Goal: Use online tool/utility: Utilize a website feature to perform a specific function

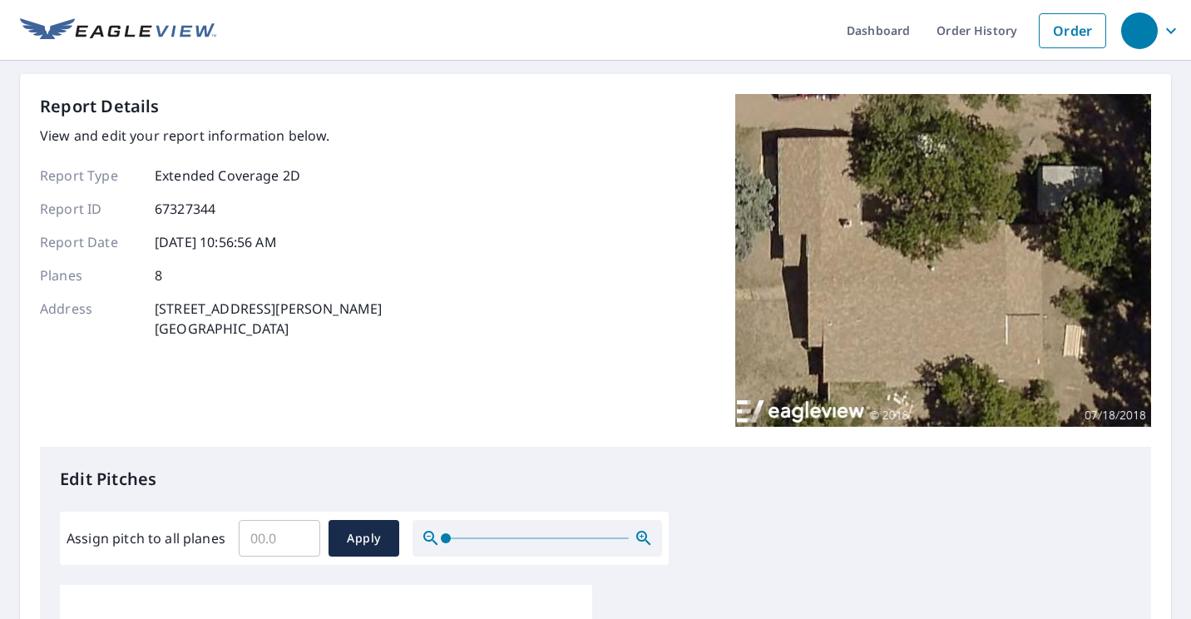
click at [260, 533] on input "Assign pitch to all planes" at bounding box center [280, 538] width 82 height 47
type input "6"
click at [374, 535] on span "Apply" at bounding box center [364, 538] width 44 height 21
type input "6"
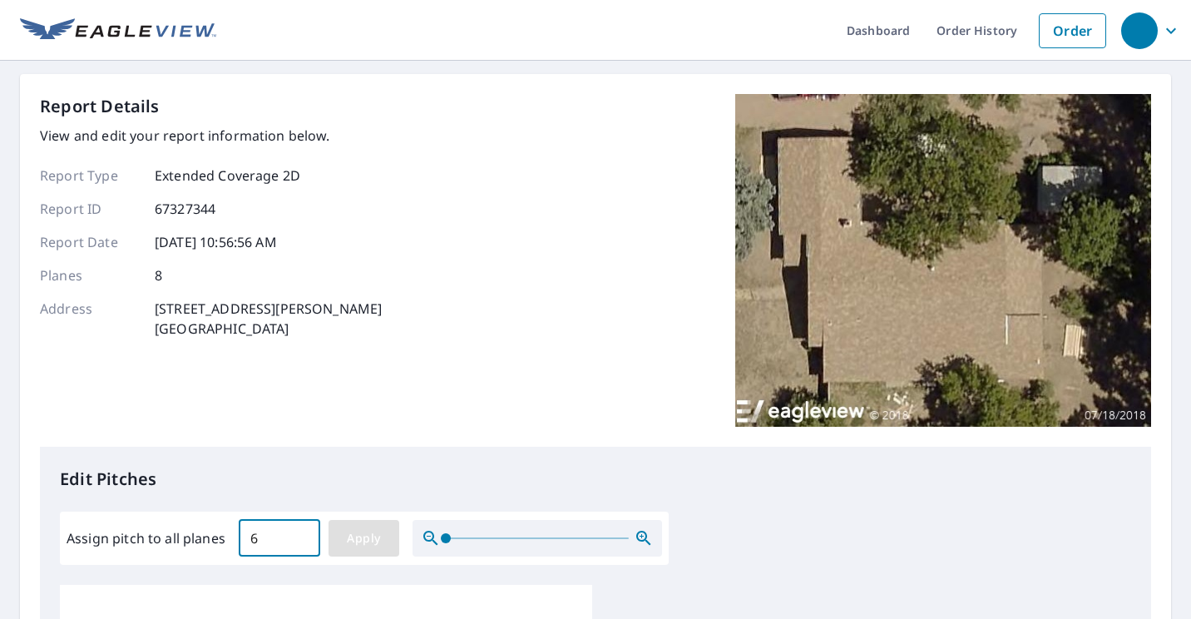
type input "6"
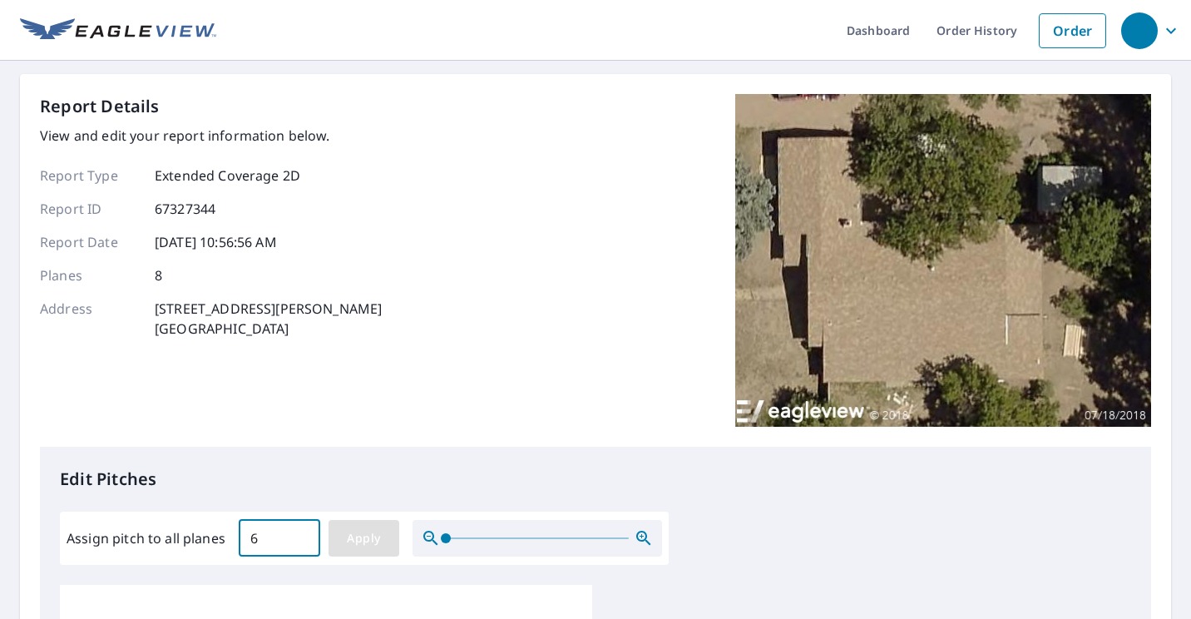
type input "6"
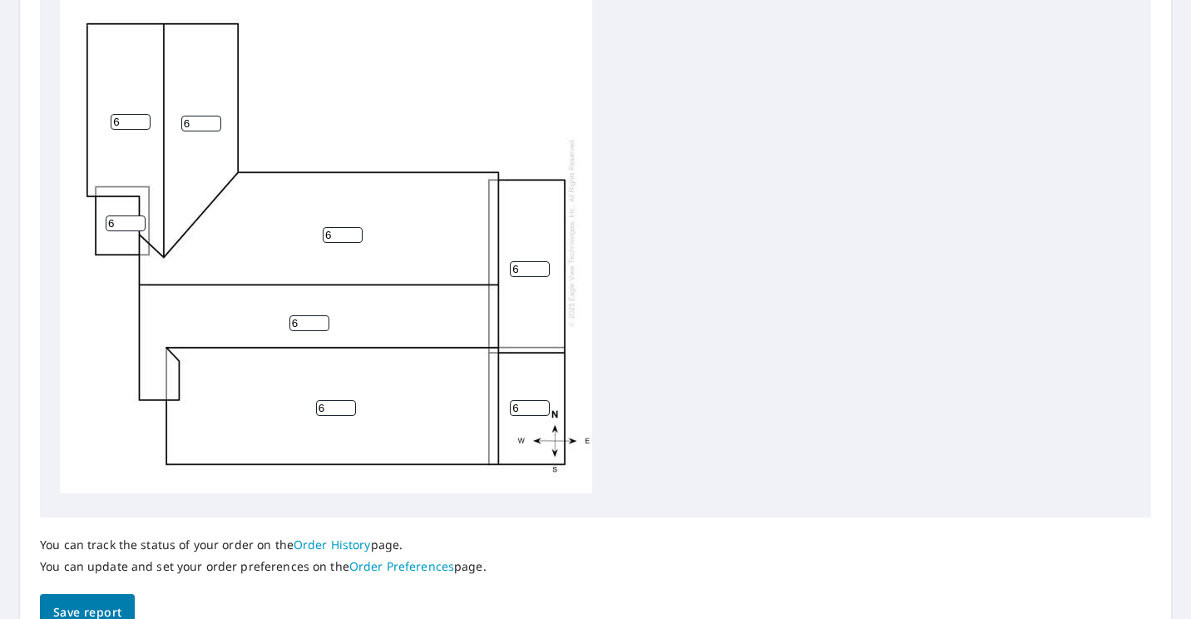
scroll to position [697, 0]
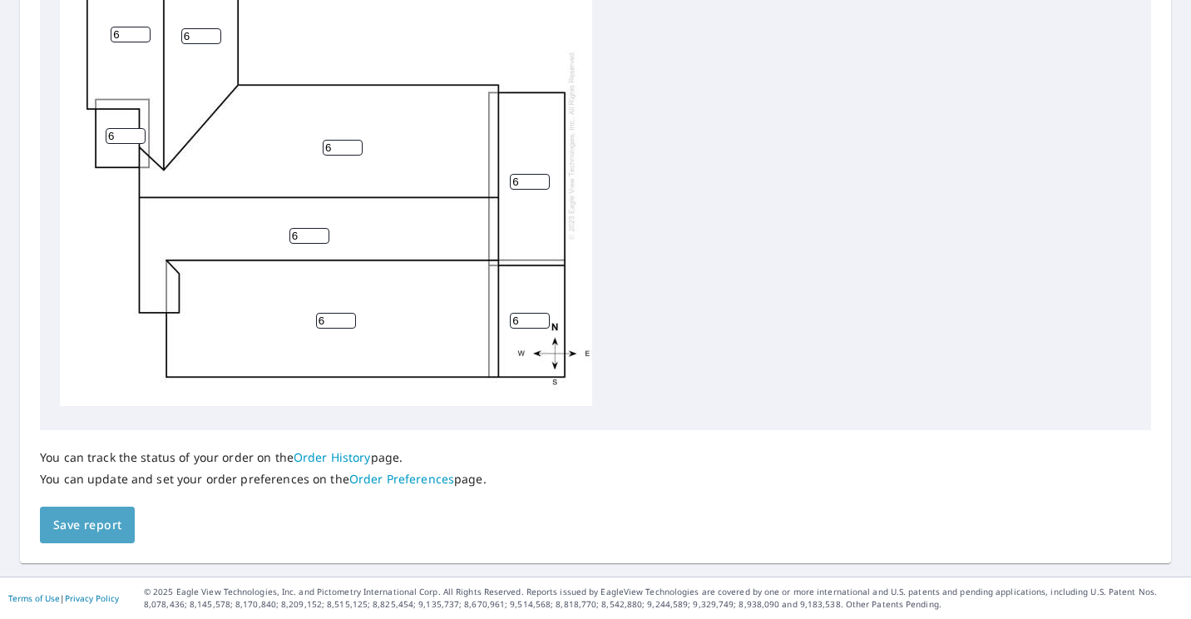
click at [111, 525] on span "Save report" at bounding box center [87, 525] width 68 height 21
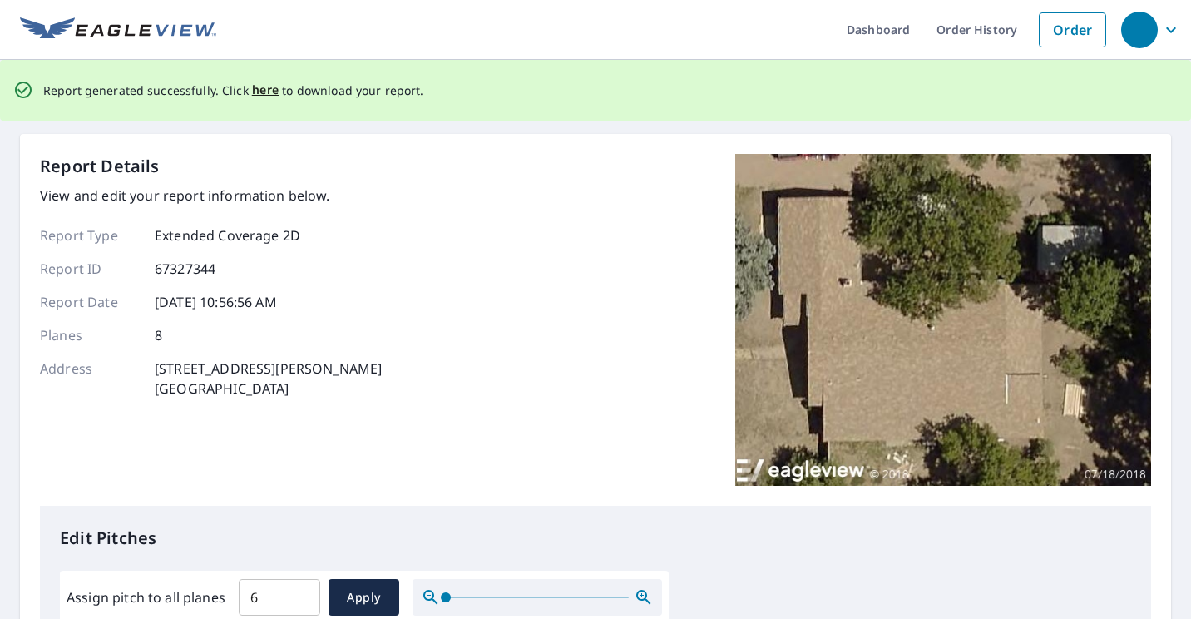
scroll to position [0, 0]
click at [254, 84] on span "here" at bounding box center [265, 91] width 27 height 21
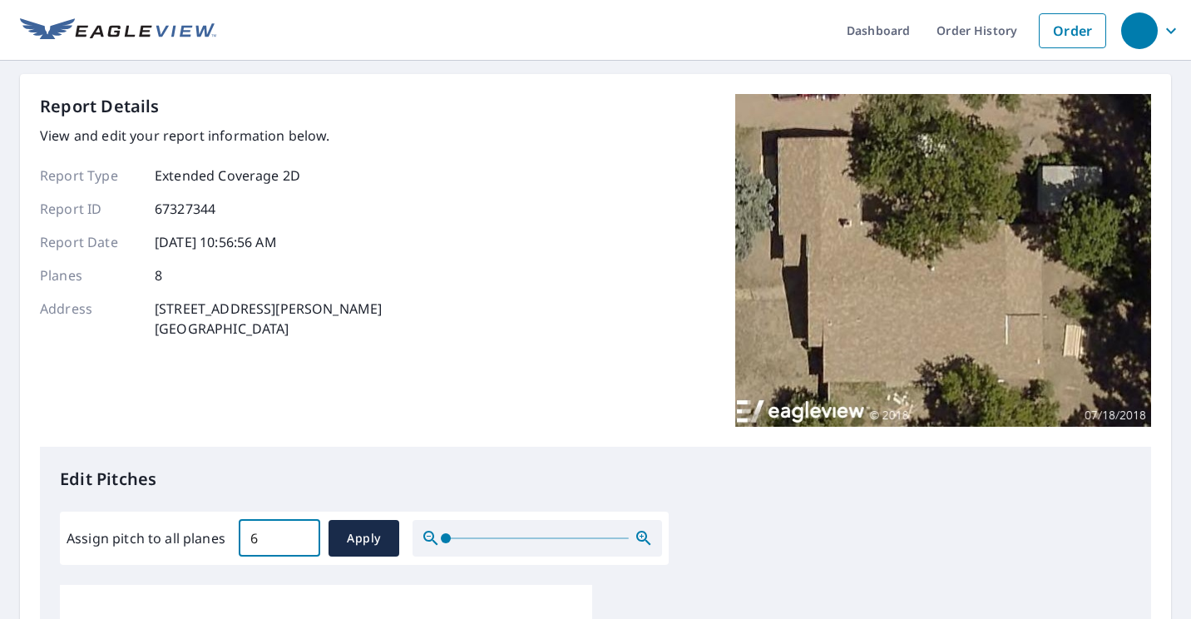
drag, startPoint x: 261, startPoint y: 537, endPoint x: 239, endPoint y: 545, distance: 24.0
click at [239, 545] on input "6" at bounding box center [280, 538] width 82 height 47
type input "5"
click at [365, 537] on span "Apply" at bounding box center [364, 538] width 44 height 21
type input "5"
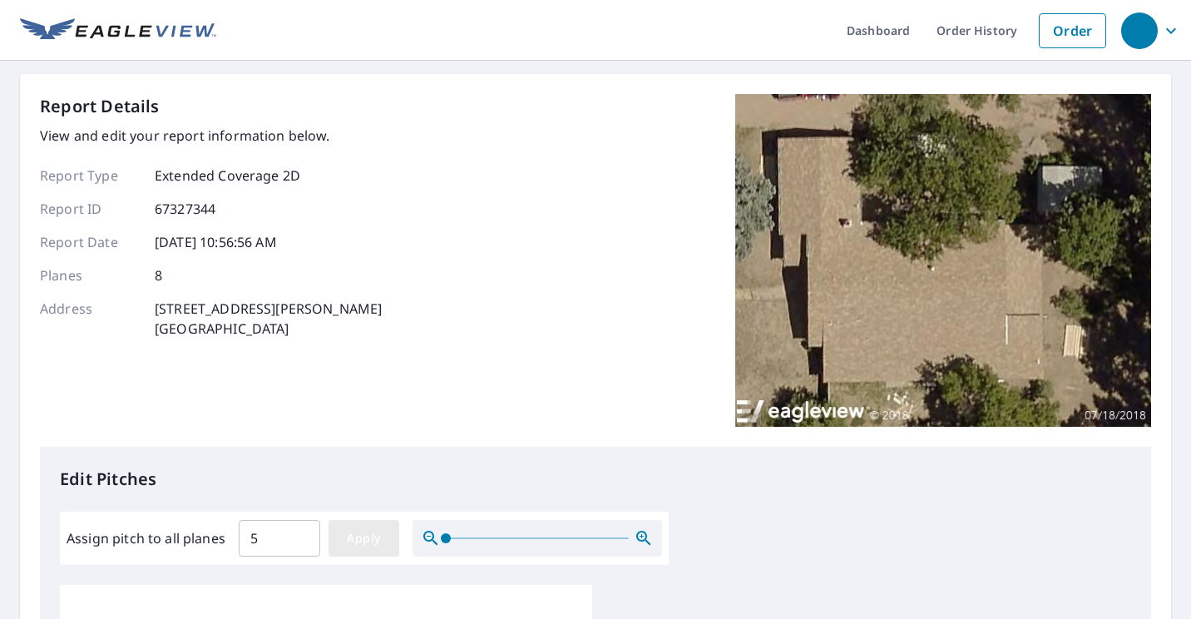
type input "5"
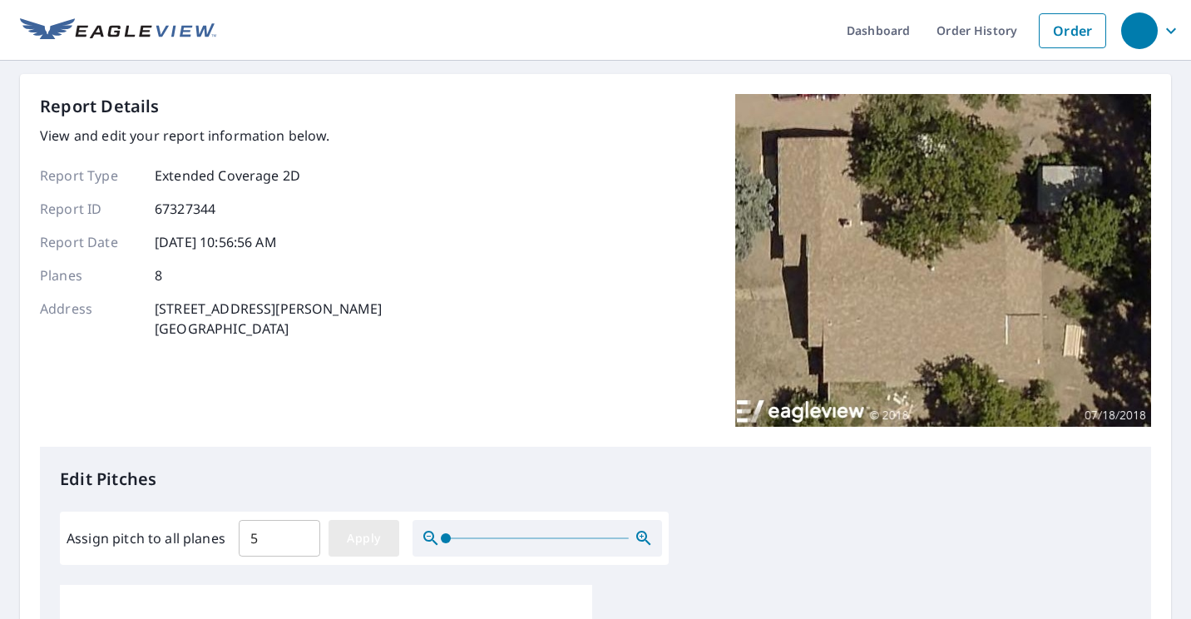
type input "5"
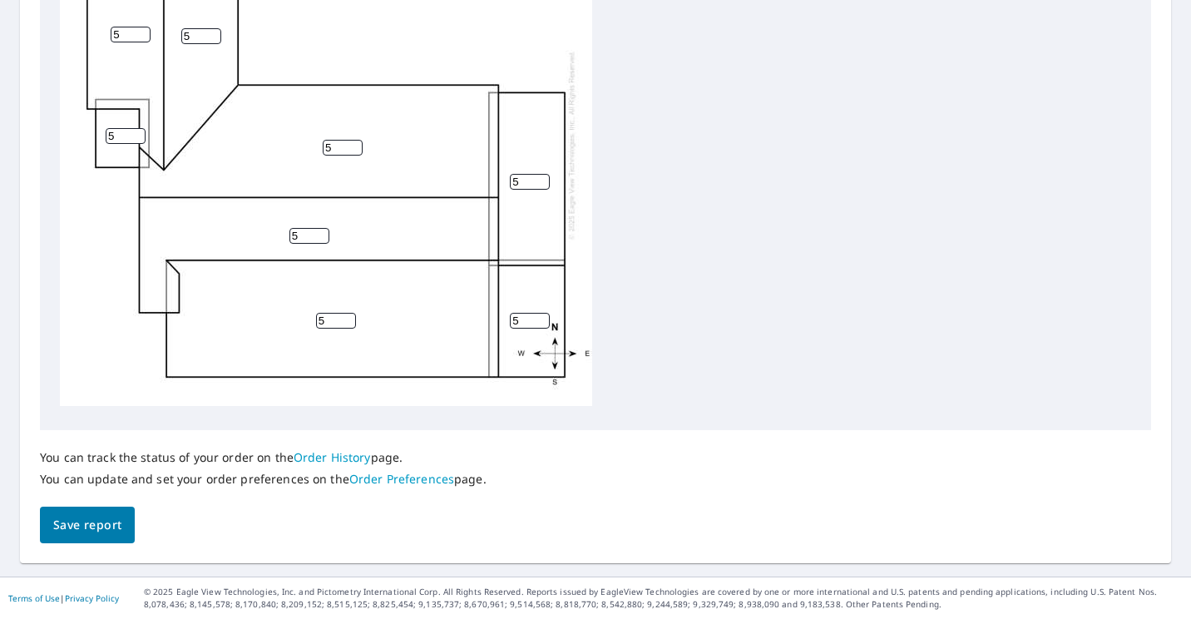
click at [105, 529] on span "Save report" at bounding box center [87, 525] width 68 height 21
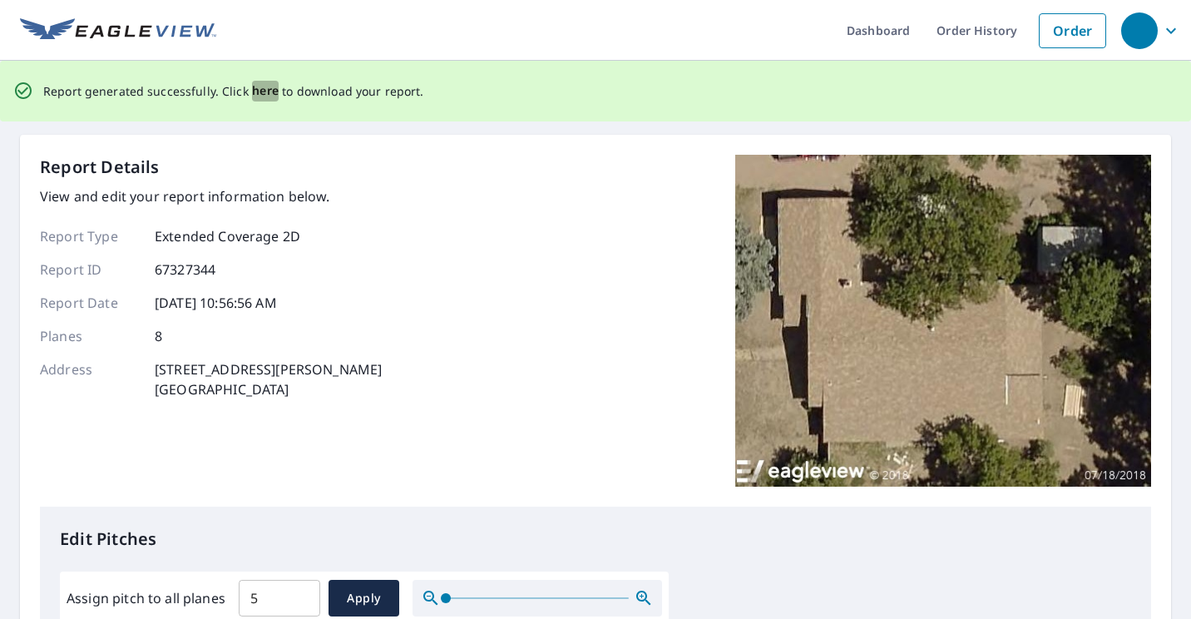
click at [261, 89] on span "here" at bounding box center [265, 91] width 27 height 21
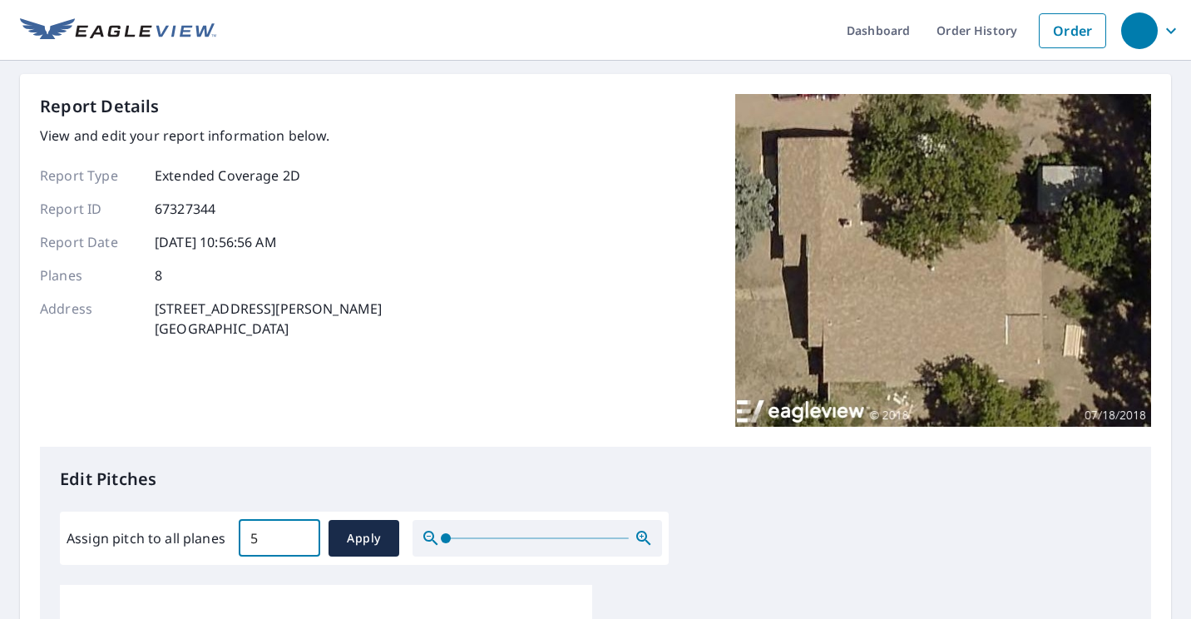
drag, startPoint x: 286, startPoint y: 542, endPoint x: 200, endPoint y: 548, distance: 86.7
click at [200, 548] on div "Assign pitch to all planes 5 ​ Apply" at bounding box center [365, 538] width 596 height 37
type input "4"
drag, startPoint x: 360, startPoint y: 541, endPoint x: 404, endPoint y: 552, distance: 45.4
click at [360, 540] on span "Apply" at bounding box center [364, 538] width 44 height 21
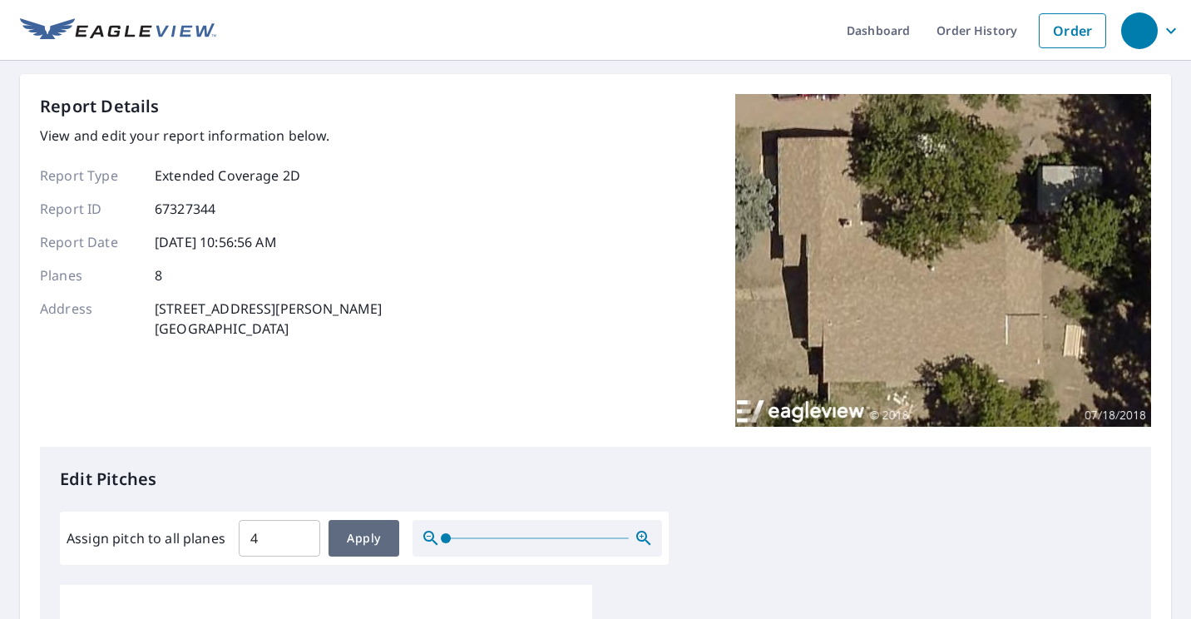
type input "4"
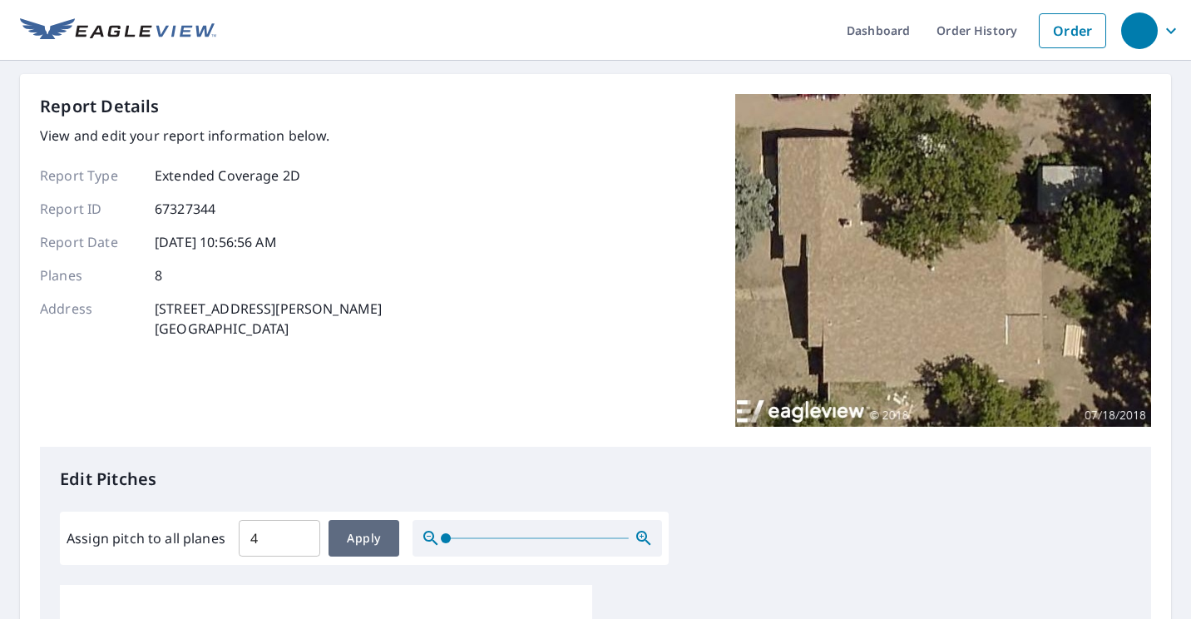
type input "4"
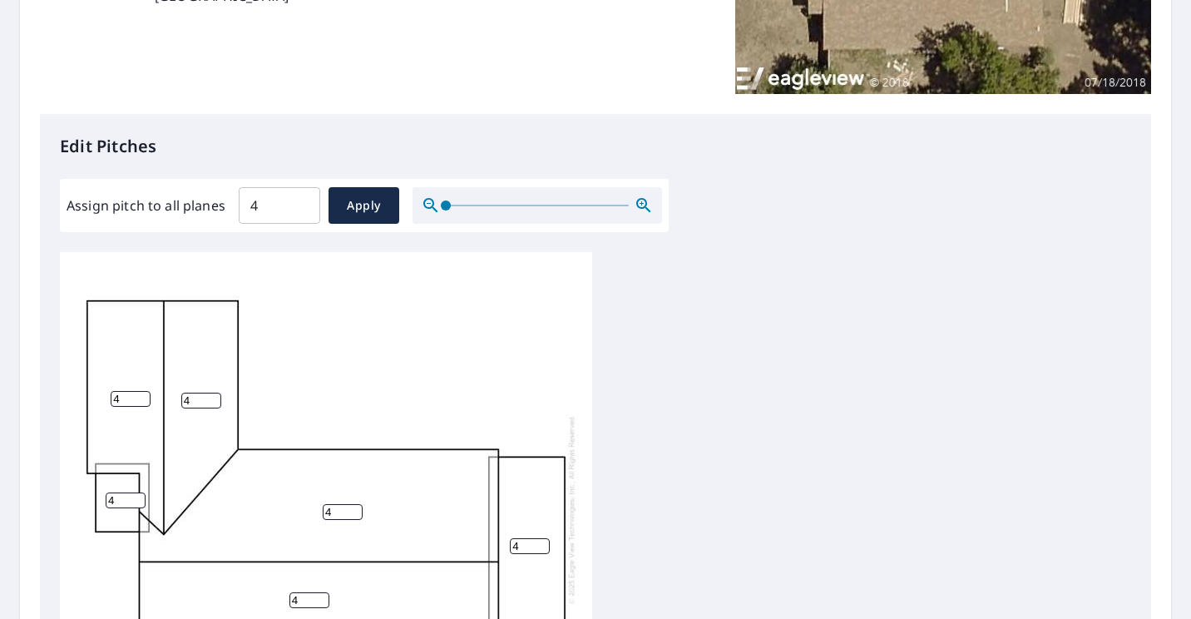
scroll to position [16, 0]
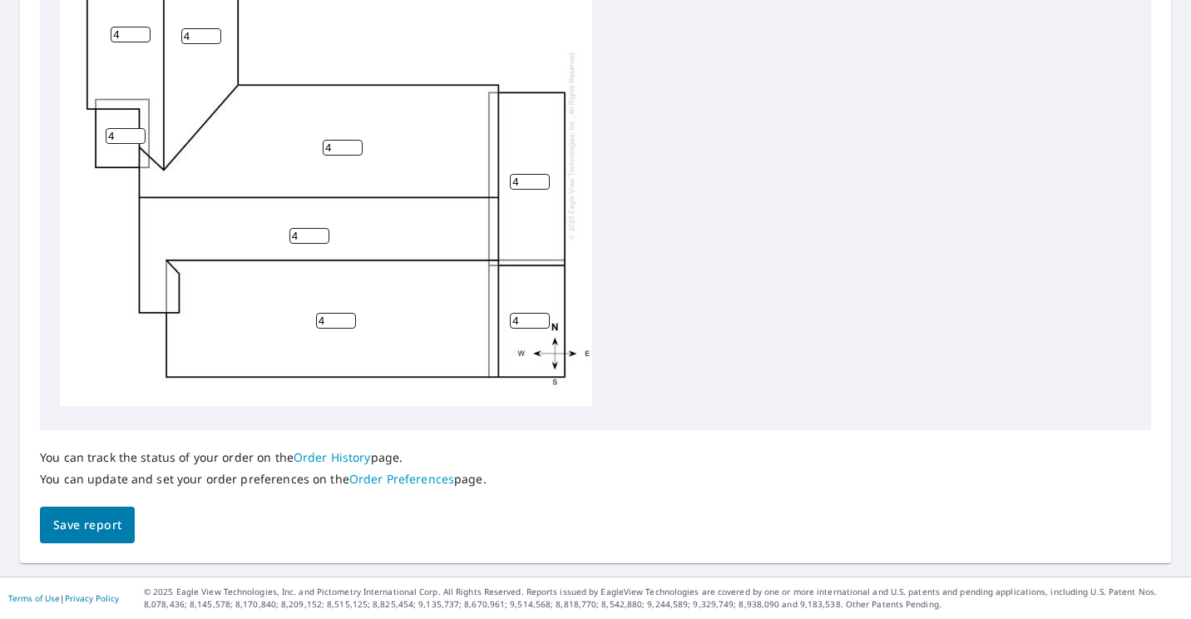
click at [95, 524] on span "Save report" at bounding box center [87, 525] width 68 height 21
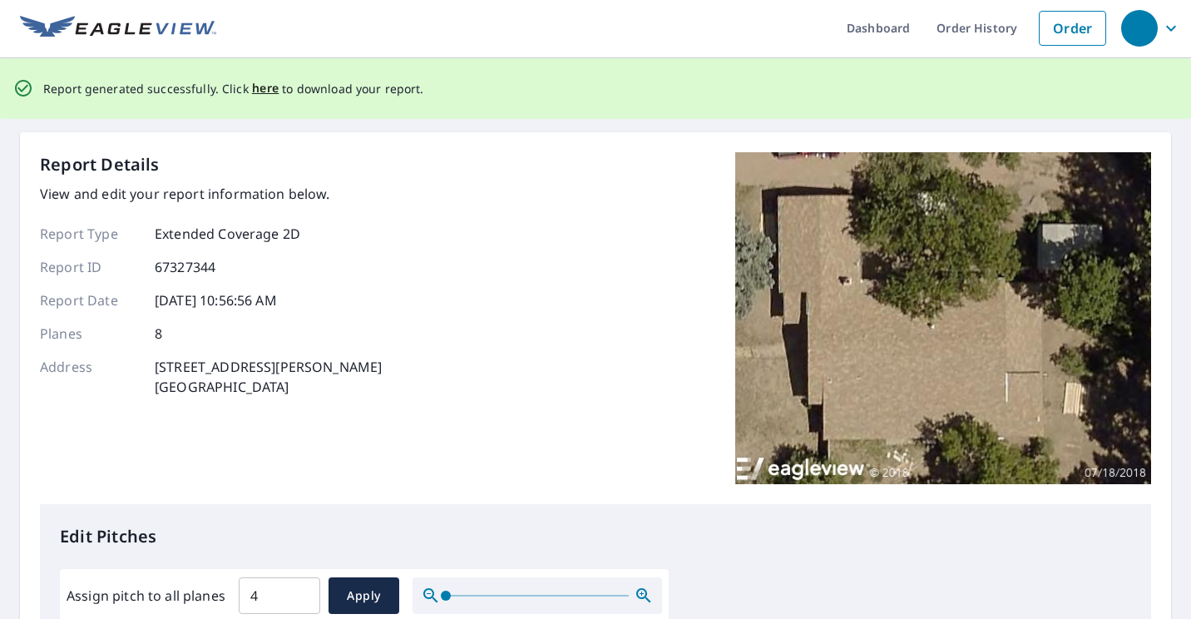
scroll to position [0, 0]
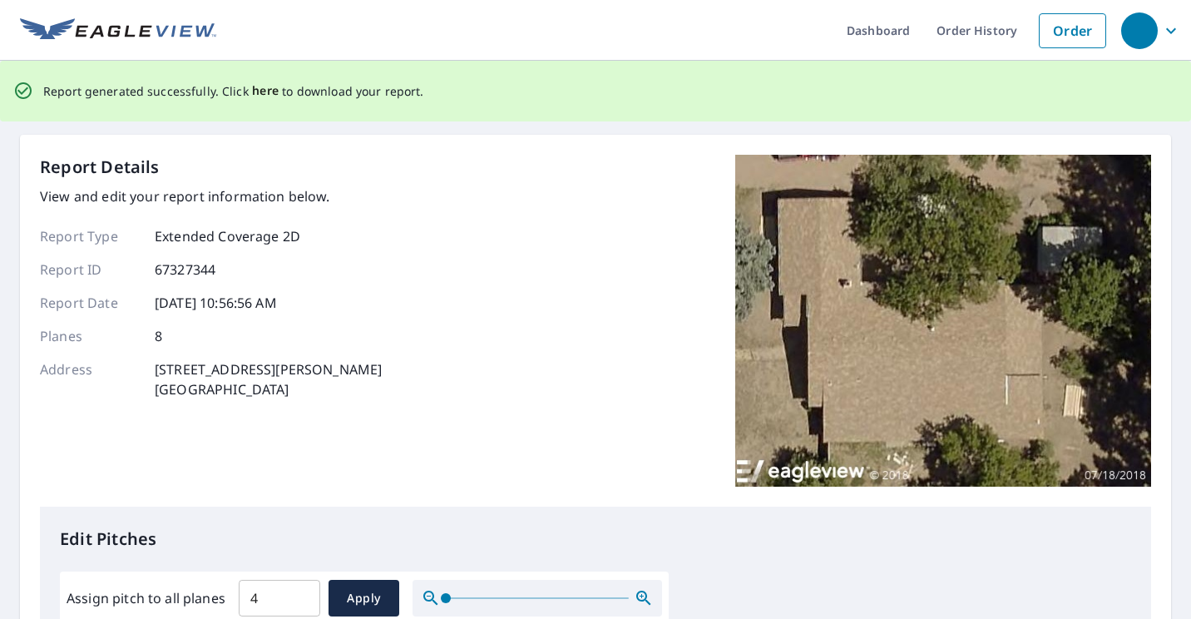
click at [258, 92] on span "here" at bounding box center [265, 91] width 27 height 21
click at [256, 89] on span "here" at bounding box center [265, 91] width 27 height 21
